Goal: Task Accomplishment & Management: Use online tool/utility

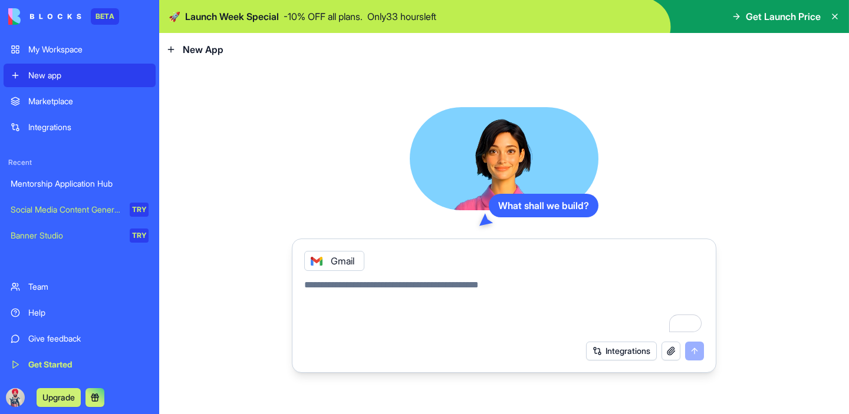
click at [52, 47] on div "My Workspace" at bounding box center [88, 50] width 120 height 12
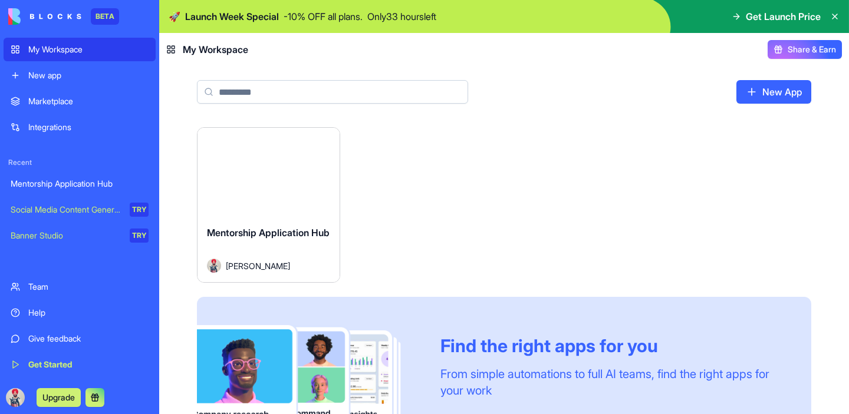
click at [75, 179] on div "Mentorship Application Hub" at bounding box center [80, 184] width 138 height 12
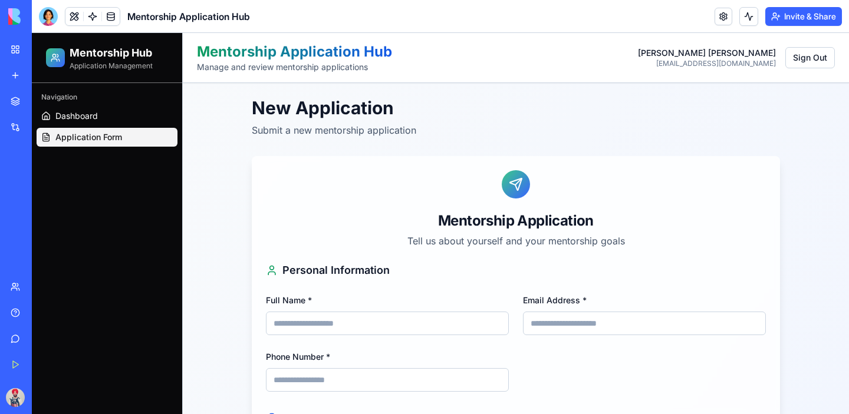
click at [17, 207] on div "Social Media Content Generator" at bounding box center [14, 210] width 6 height 12
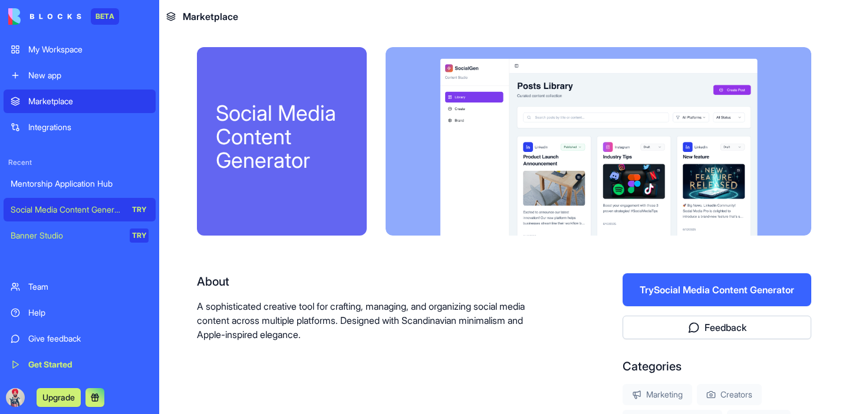
click at [64, 207] on div "Social Media Content Generator" at bounding box center [66, 210] width 111 height 12
click at [101, 236] on div "Banner Studio" at bounding box center [66, 236] width 111 height 12
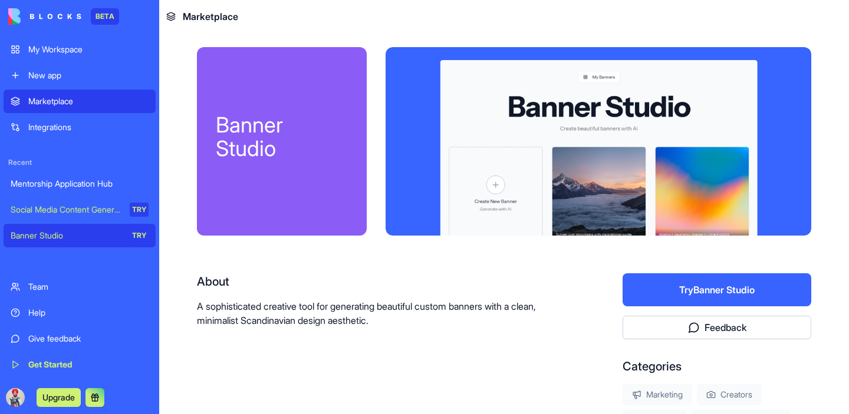
click at [74, 183] on div "Mentorship Application Hub" at bounding box center [80, 184] width 138 height 12
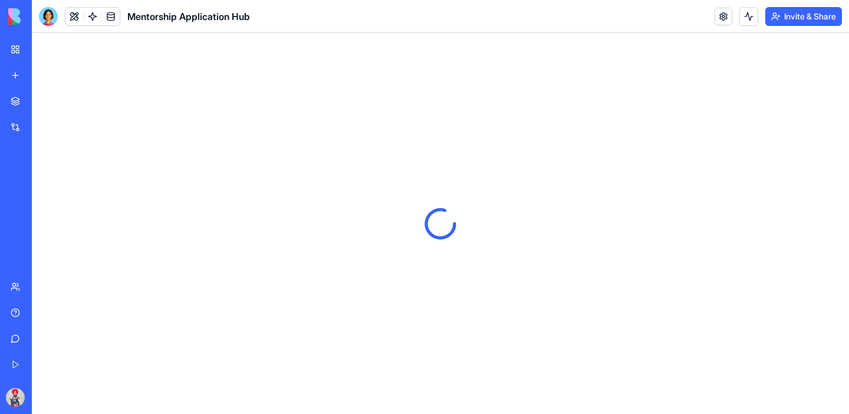
click at [51, 120] on link "Integrations" at bounding box center [27, 128] width 47 height 24
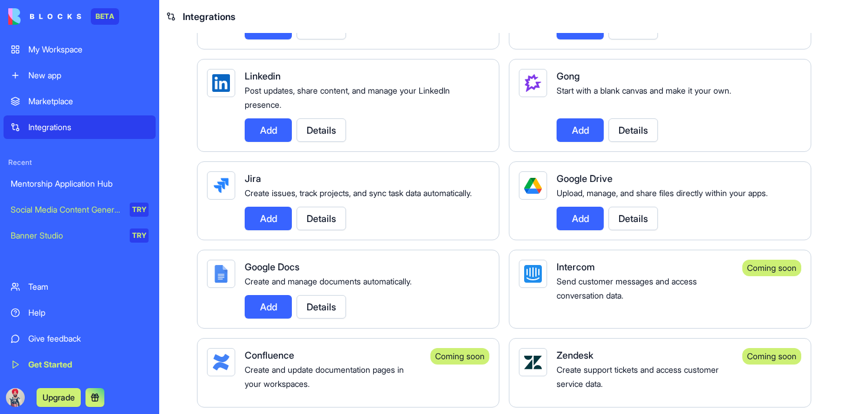
scroll to position [860, 0]
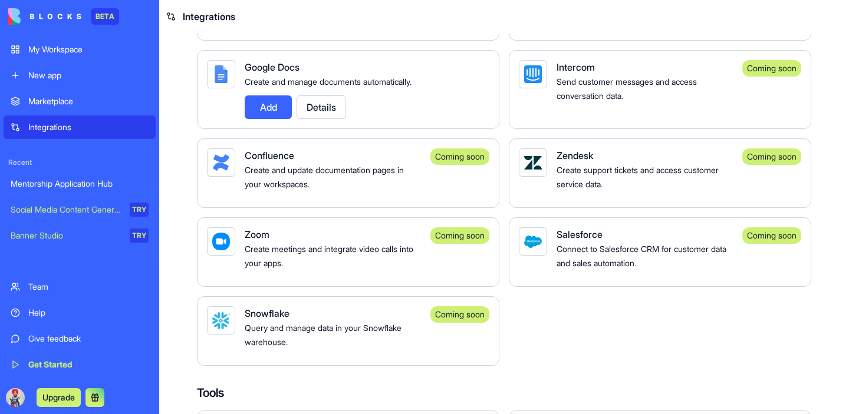
click at [63, 70] on div "New app" at bounding box center [88, 76] width 120 height 12
